Goal: Task Accomplishment & Management: Manage account settings

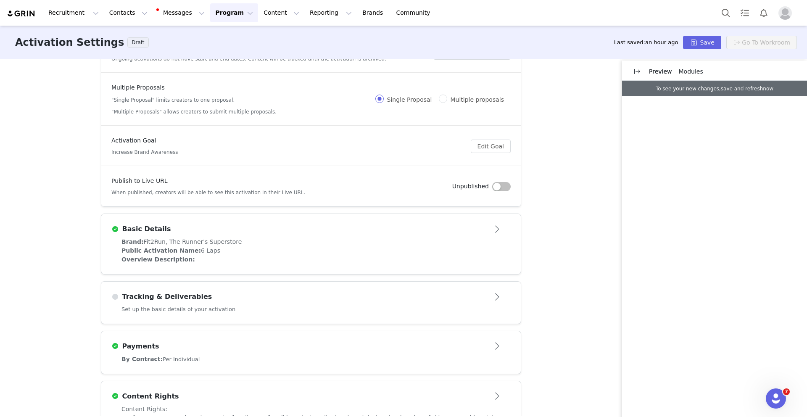
scroll to position [52, 0]
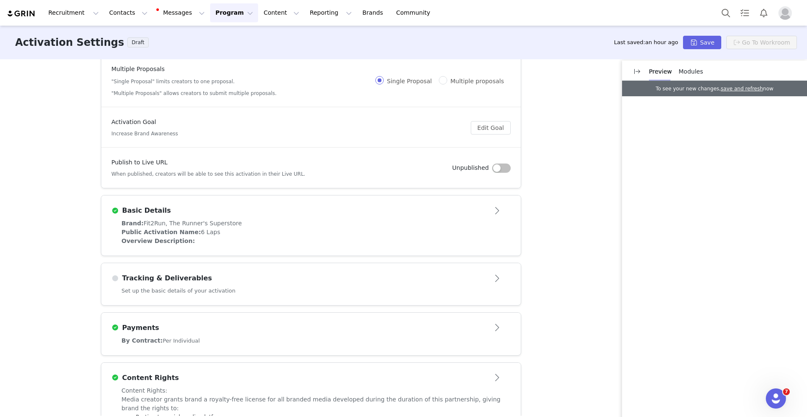
click at [315, 278] on div "Tracking & Deliverables" at bounding box center [297, 278] width 372 height 10
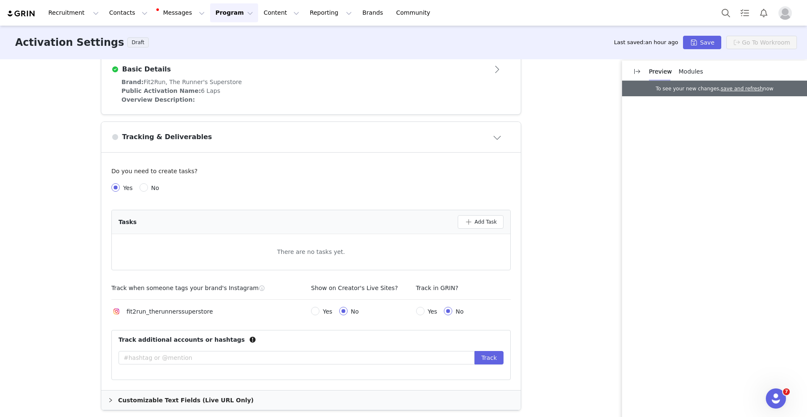
scroll to position [0, 0]
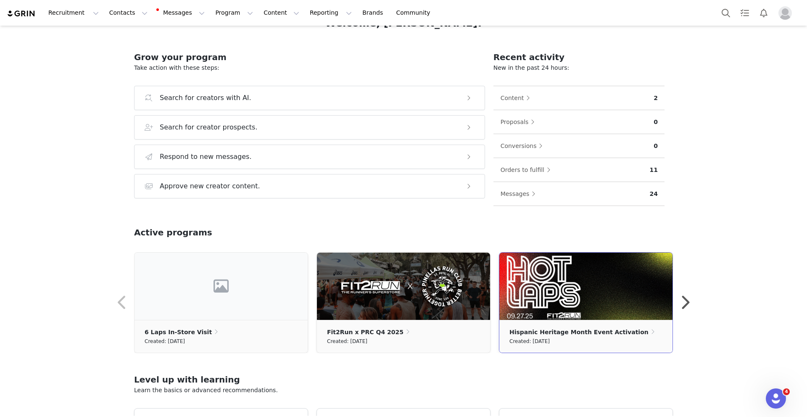
click at [570, 311] on img at bounding box center [585, 286] width 173 height 67
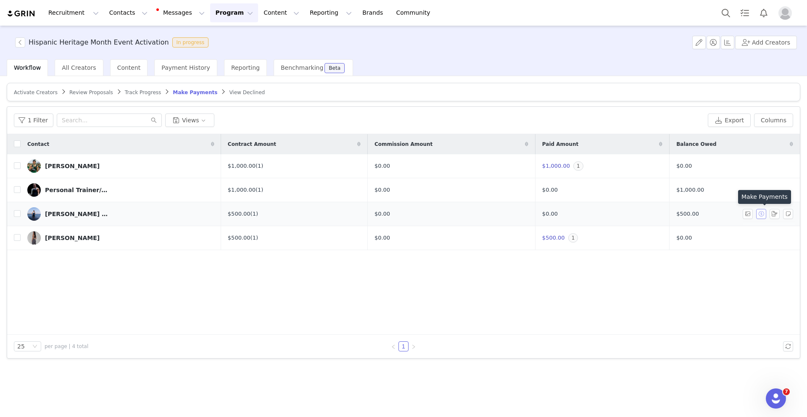
click at [765, 215] on button "button" at bounding box center [761, 214] width 10 height 10
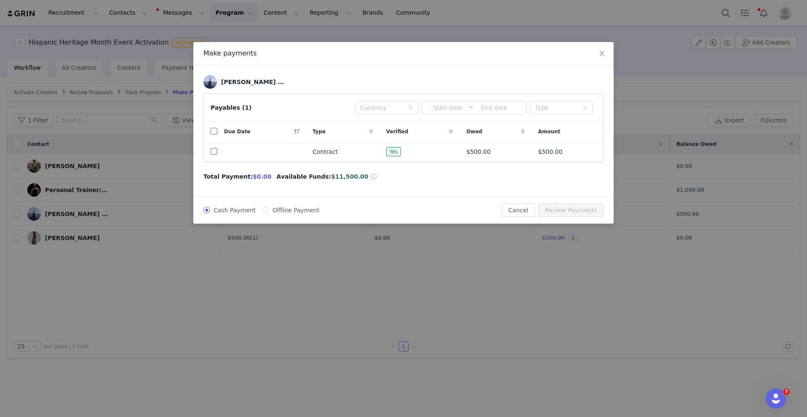
click at [212, 152] on input "checkbox" at bounding box center [214, 151] width 7 height 7
checkbox input "true"
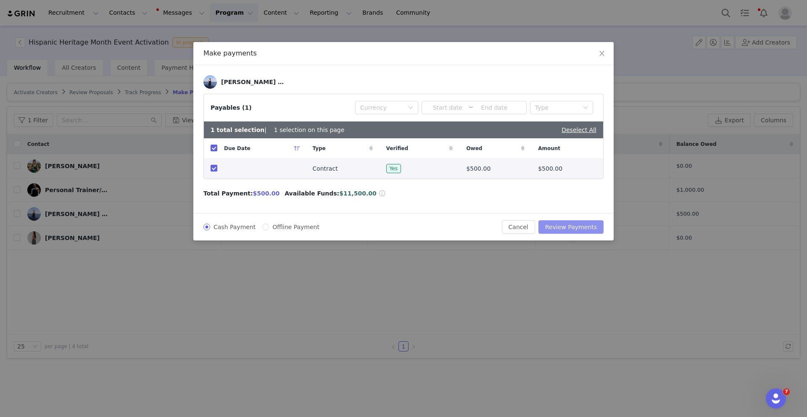
click at [579, 229] on button "Review Payments" at bounding box center [571, 226] width 65 height 13
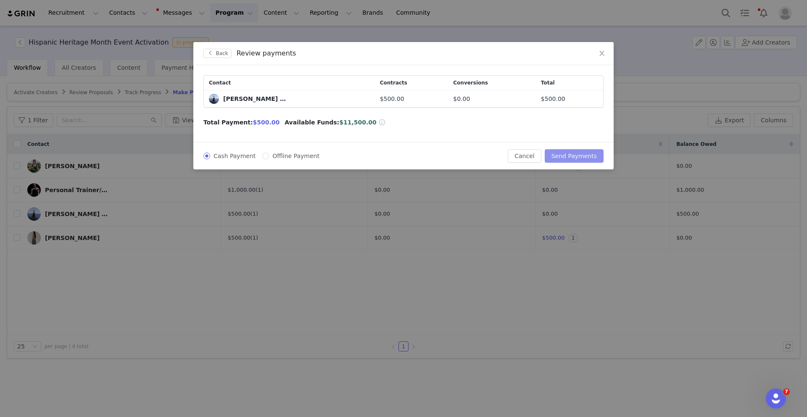
click at [571, 157] on button "Send Payments" at bounding box center [574, 155] width 59 height 13
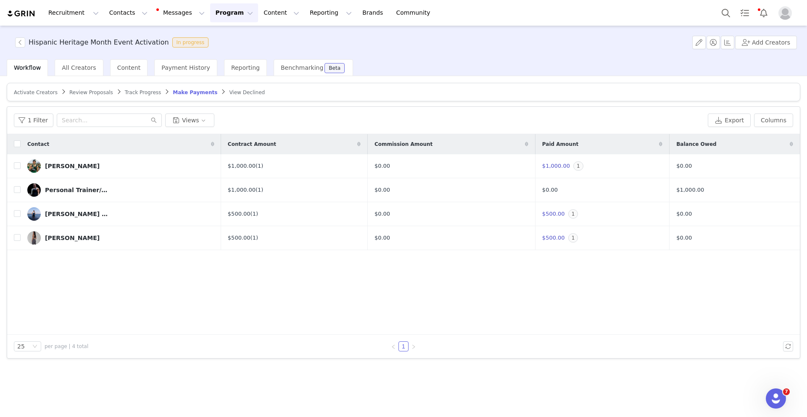
click at [222, 13] on button "Program Program" at bounding box center [234, 12] width 48 height 19
click at [226, 68] on p "Payments" at bounding box center [218, 68] width 29 height 9
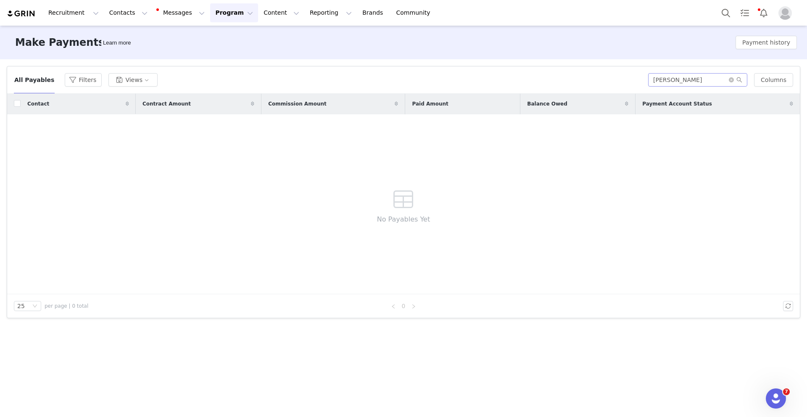
click at [737, 80] on span at bounding box center [735, 80] width 13 height 6
click at [734, 80] on icon "icon: close-circle" at bounding box center [731, 79] width 5 height 5
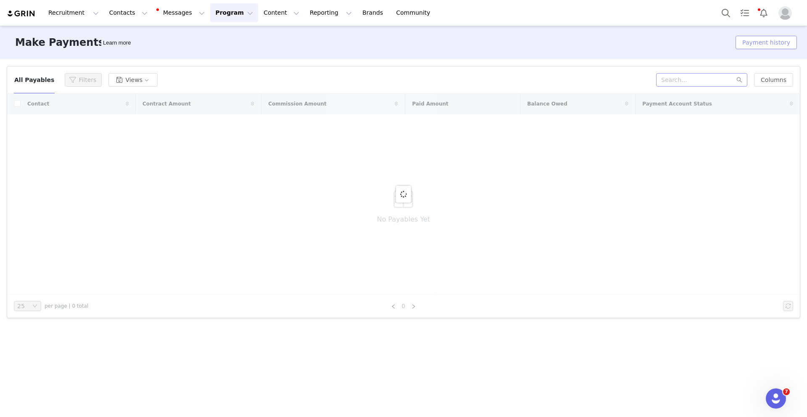
click at [763, 43] on button "Payment history" at bounding box center [766, 42] width 61 height 13
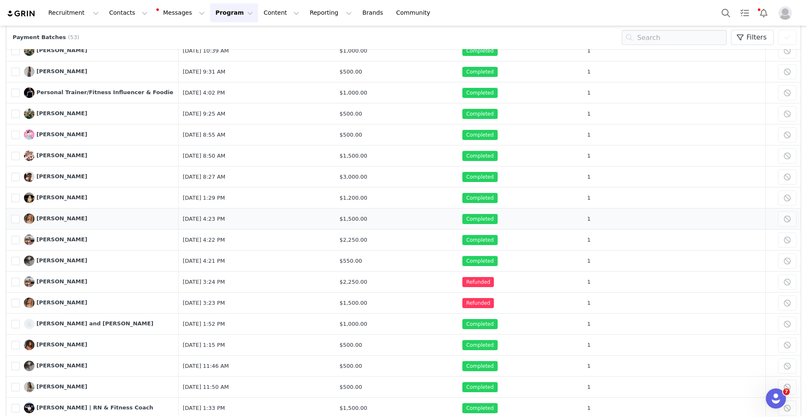
scroll to position [245, 0]
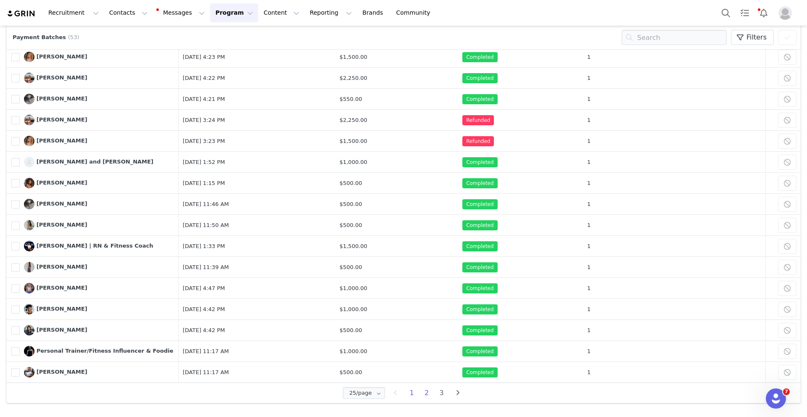
click at [423, 394] on li "2" at bounding box center [426, 393] width 15 height 12
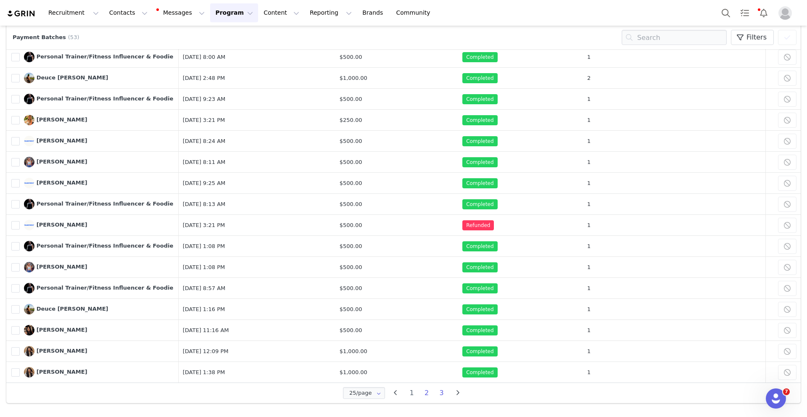
click at [439, 394] on li "3" at bounding box center [441, 393] width 15 height 12
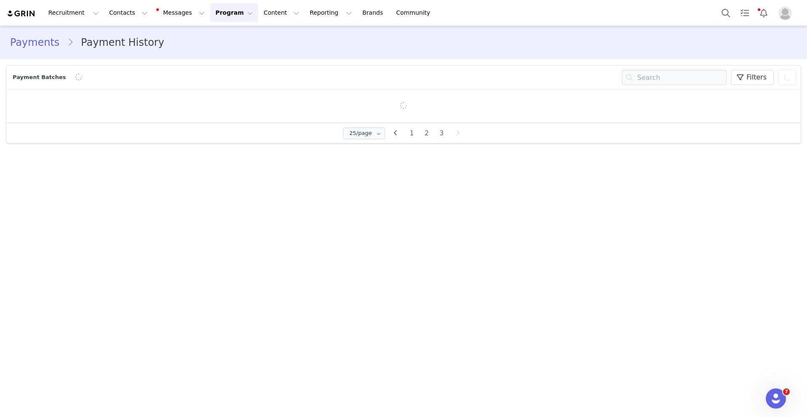
scroll to position [0, 0]
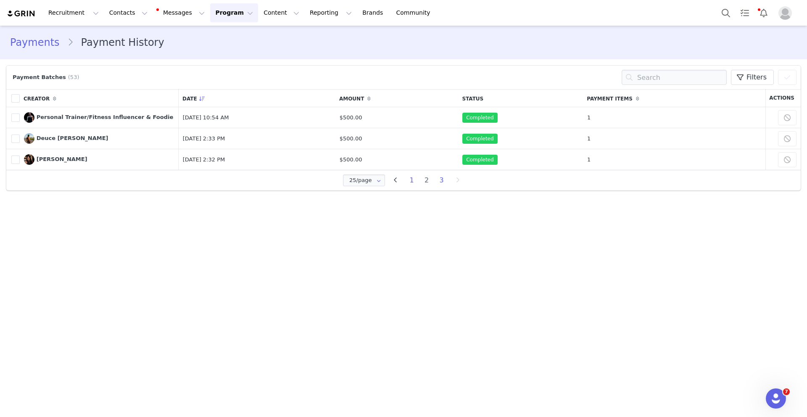
click at [407, 181] on li "1" at bounding box center [411, 180] width 15 height 12
